Goal: Find specific page/section: Find specific page/section

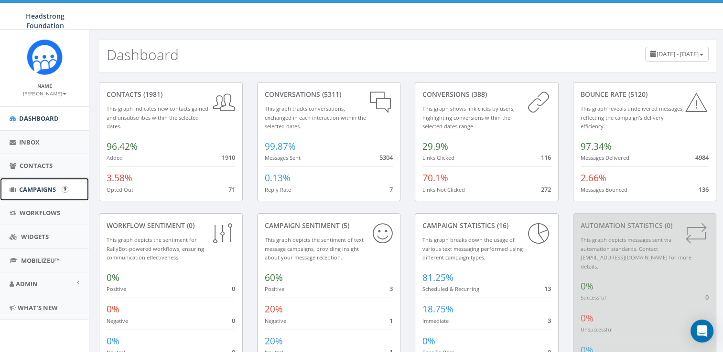
click at [44, 195] on link "Campaigns" at bounding box center [44, 189] width 89 height 23
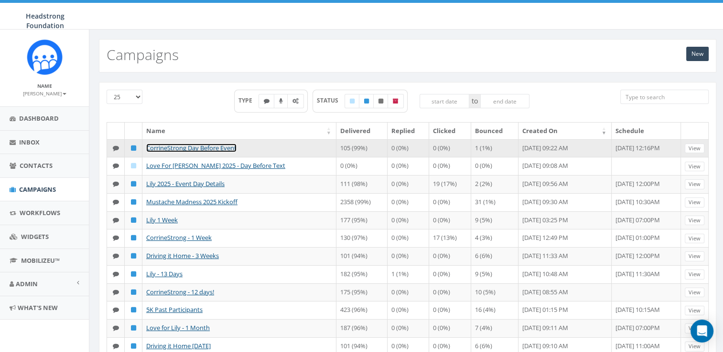
click at [197, 147] on link "CorrineStrong Day Before Event" at bounding box center [191, 148] width 90 height 9
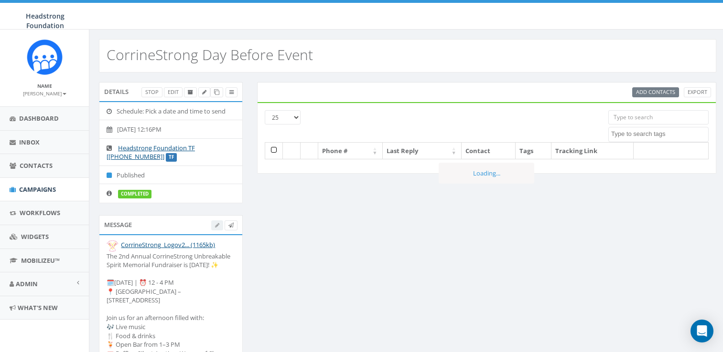
select select
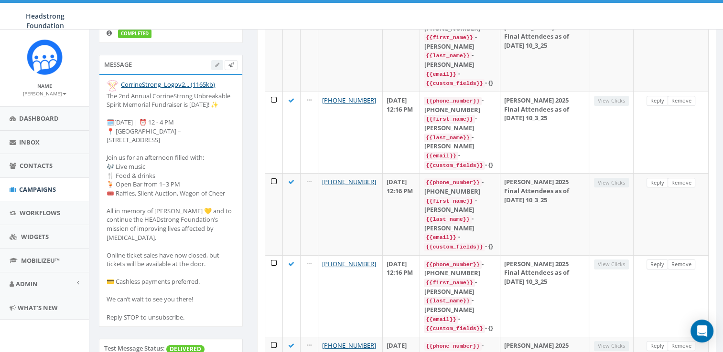
scroll to position [181, 0]
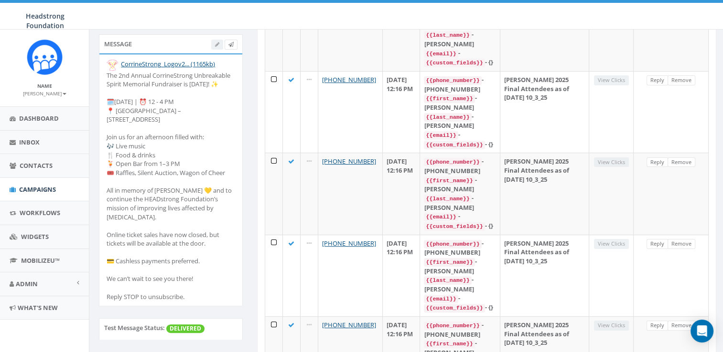
drag, startPoint x: 107, startPoint y: 74, endPoint x: 213, endPoint y: 298, distance: 248.0
click at [213, 298] on div "The 2nd Annual CorrineStrong Unbreakable Spirit Memorial Fundraiser is [DATE]! …" at bounding box center [170, 186] width 128 height 231
copy div "The 2nd Annual CorrineStrong Unbreakable Spirit Memorial Fundraiser is [DATE]! …"
